Goal: Transaction & Acquisition: Subscribe to service/newsletter

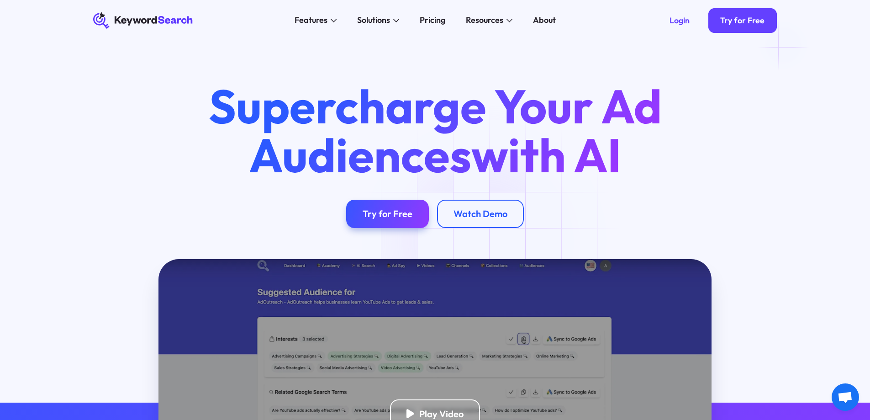
drag, startPoint x: 760, startPoint y: 26, endPoint x: 608, endPoint y: 58, distance: 155.3
click at [760, 26] on div "Try for Free" at bounding box center [742, 21] width 44 height 10
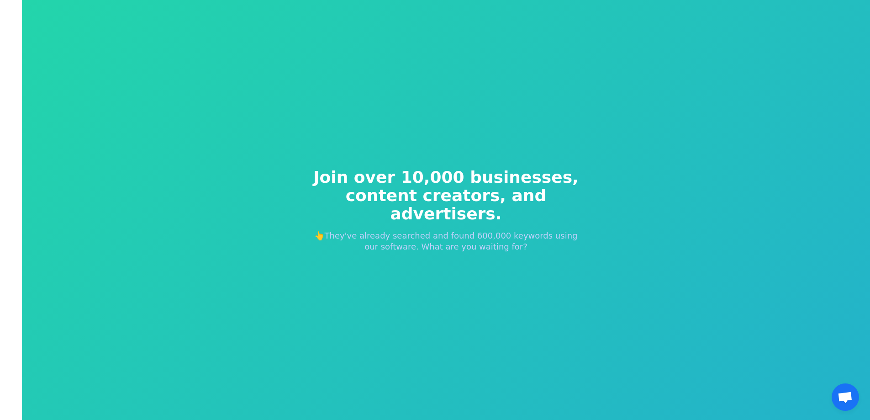
click at [576, 168] on div "Join over 10,000 businesses, content creators, and advertisers. 👆They've alread…" at bounding box center [446, 209] width 307 height 157
drag, startPoint x: 378, startPoint y: 199, endPoint x: 472, endPoint y: 210, distance: 95.2
click at [464, 210] on span "content creators, and advertisers." at bounding box center [446, 204] width 278 height 37
click at [473, 210] on span "content creators, and advertisers." at bounding box center [446, 204] width 278 height 37
click at [492, 180] on span "Join over 10,000 businesses," at bounding box center [446, 177] width 278 height 18
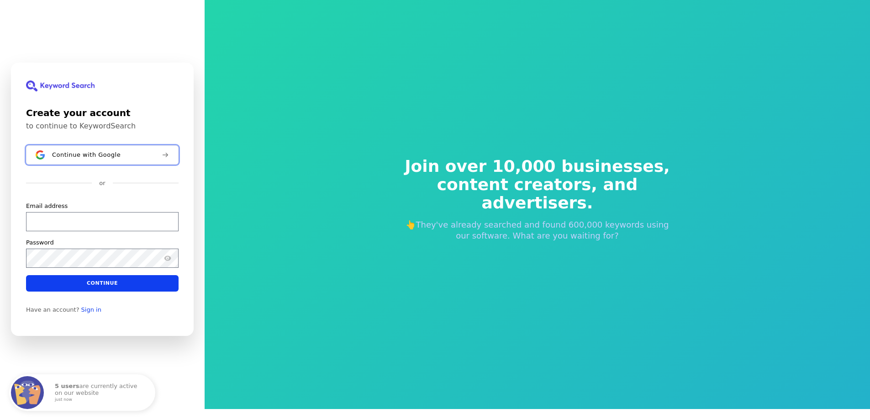
click at [90, 155] on span "Continue with Google" at bounding box center [86, 154] width 68 height 7
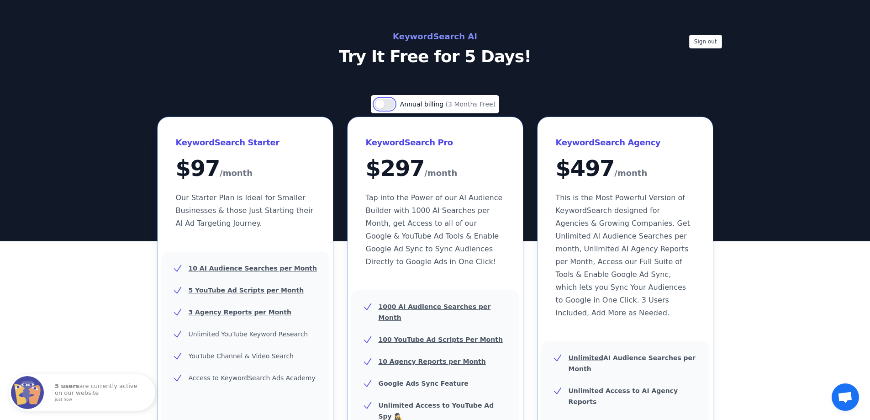
click at [383, 104] on button "Use setting" at bounding box center [384, 104] width 20 height 11
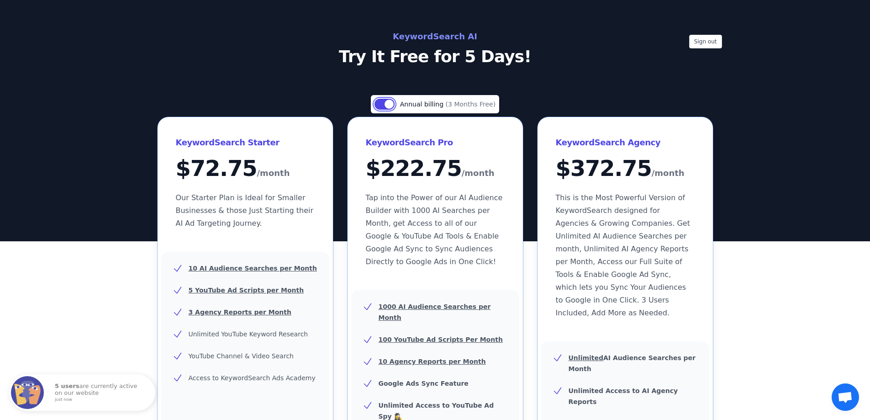
click at [383, 104] on button "Use setting" at bounding box center [384, 104] width 20 height 11
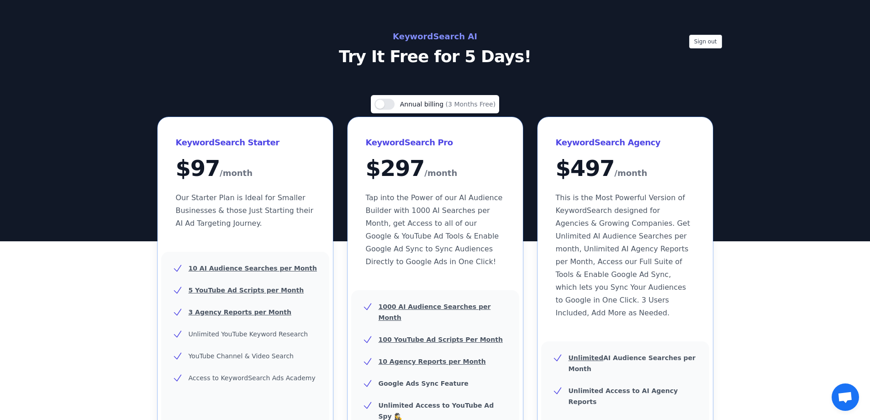
click at [454, 40] on h2 "KeywordSearch AI" at bounding box center [435, 36] width 409 height 15
